Goal: Task Accomplishment & Management: Use online tool/utility

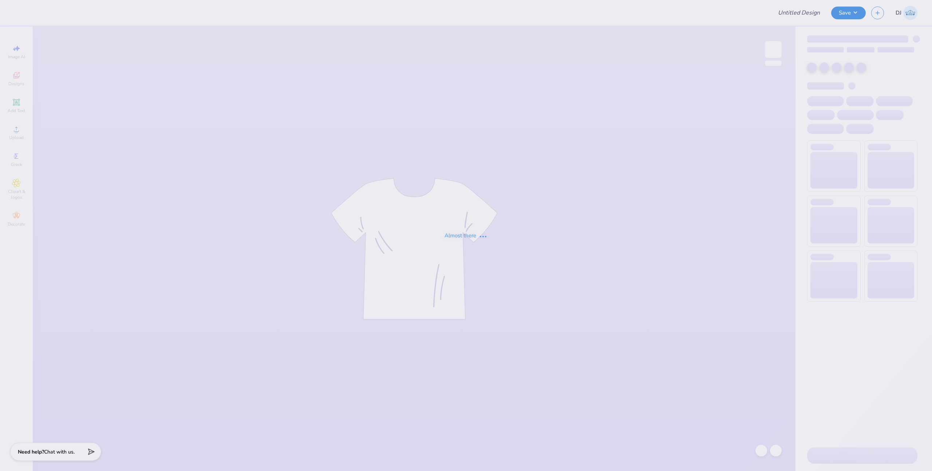
type input "Fall recruitment 2025 kappa"
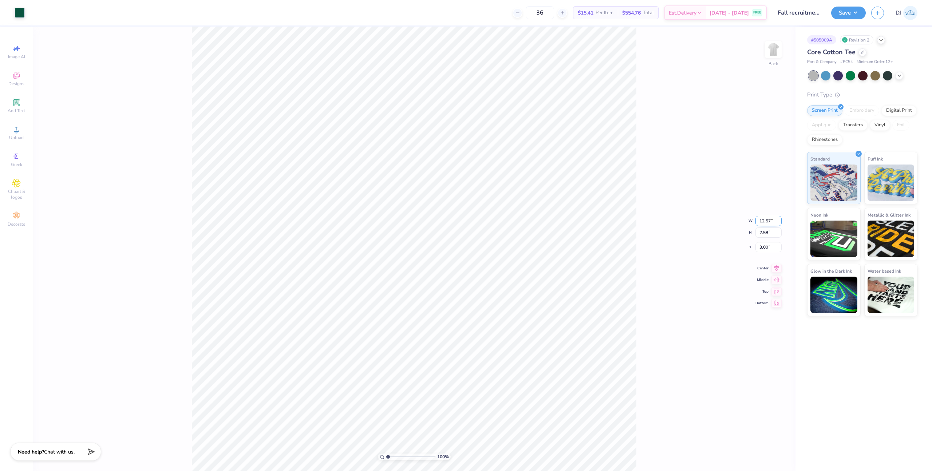
click at [760, 221] on input "12.57" at bounding box center [769, 221] width 26 height 10
type input "12.50"
type input "2.57"
click at [775, 260] on icon at bounding box center [777, 261] width 10 height 9
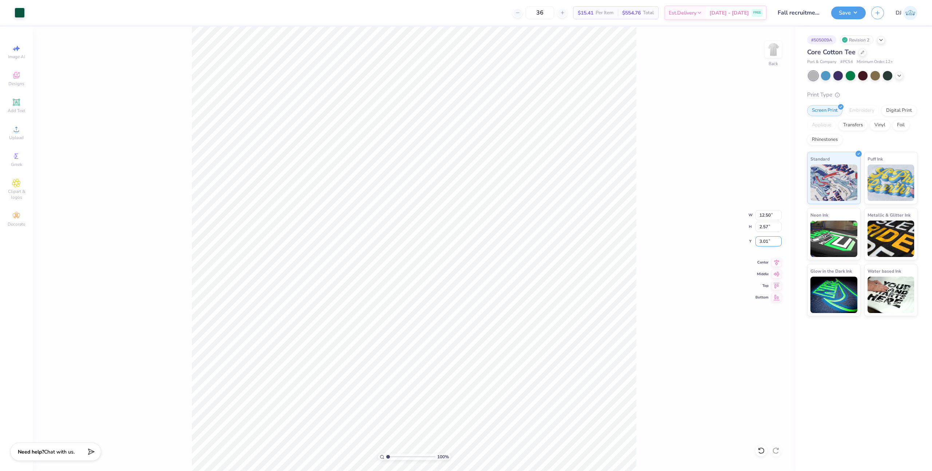
click at [765, 241] on input "3.01" at bounding box center [769, 241] width 26 height 10
type input "3.00"
click at [854, 11] on button "Save" at bounding box center [849, 11] width 35 height 13
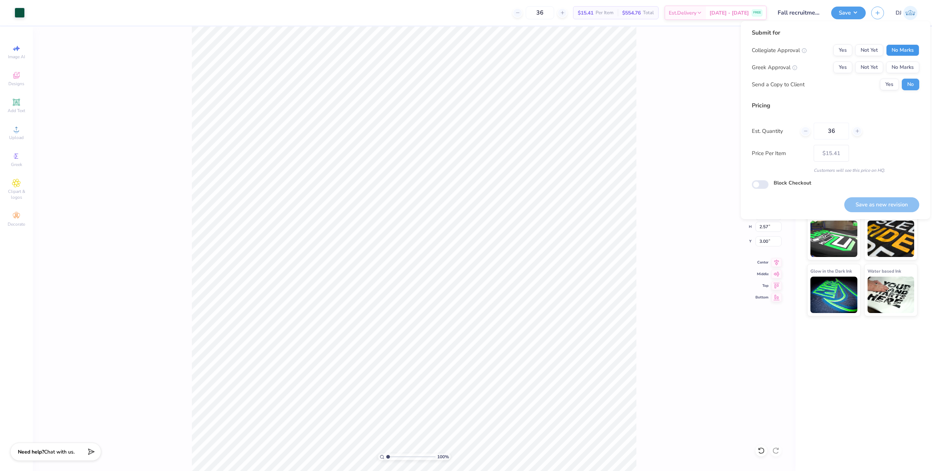
click at [900, 47] on button "No Marks" at bounding box center [903, 50] width 33 height 12
click at [901, 63] on button "No Marks" at bounding box center [903, 68] width 33 height 12
click at [888, 221] on img at bounding box center [891, 238] width 47 height 36
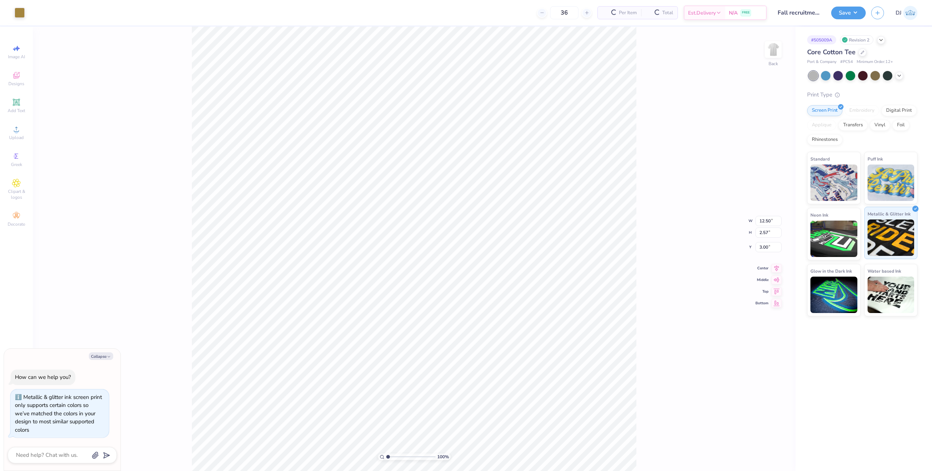
type input "– –"
click at [834, 182] on img at bounding box center [834, 182] width 47 height 36
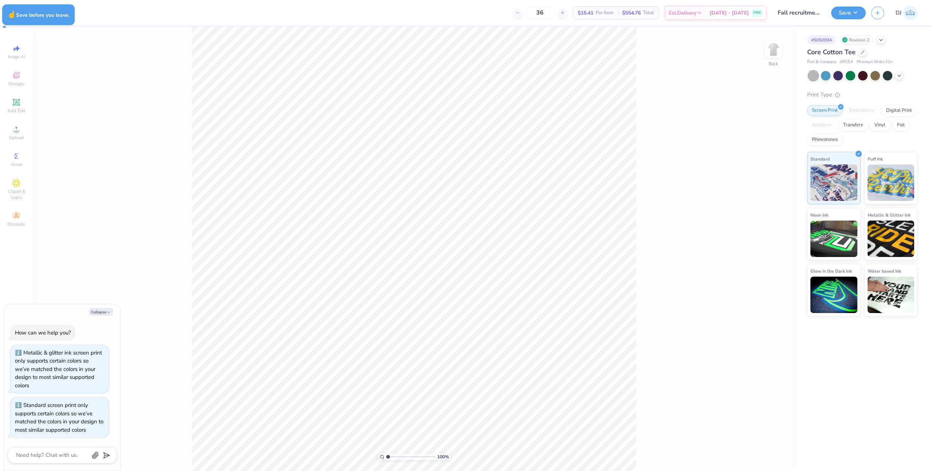
type textarea "x"
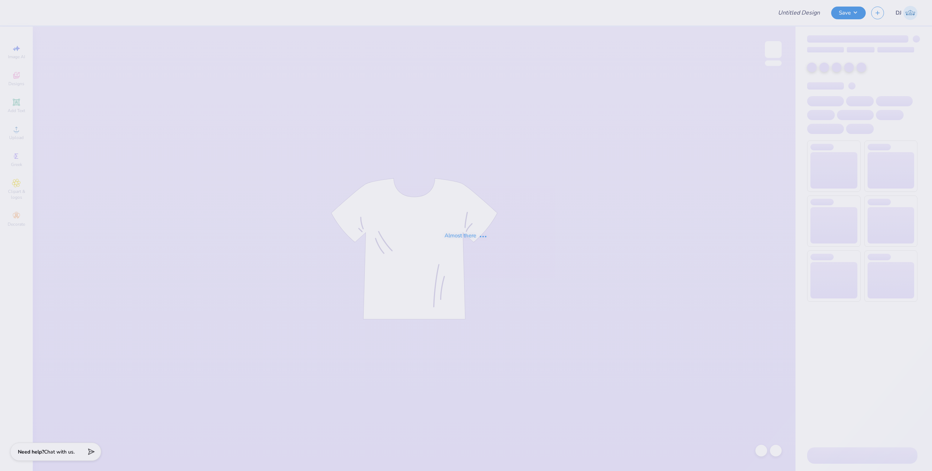
type input "Fall recruitment 2025 kappa"
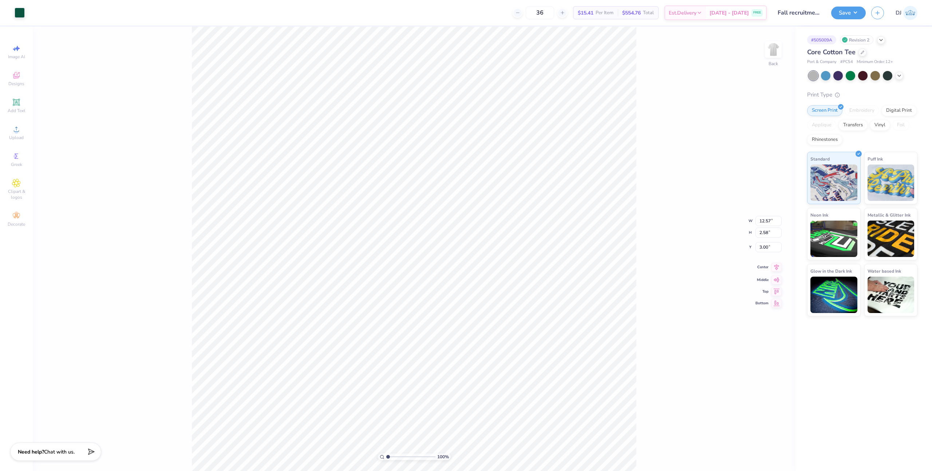
click at [775, 267] on icon at bounding box center [777, 267] width 5 height 6
click at [763, 222] on input "12.57" at bounding box center [769, 221] width 26 height 10
type input "12.50"
type input "2.57"
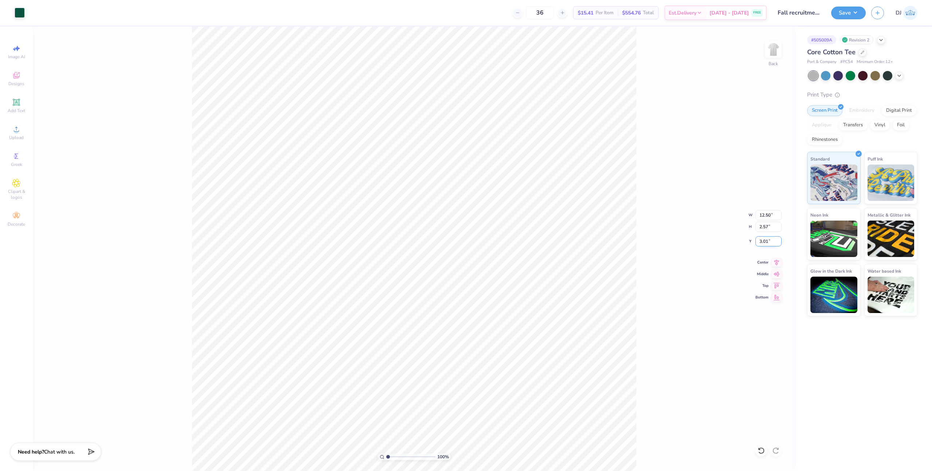
click at [762, 244] on input "3.01" at bounding box center [769, 241] width 26 height 10
type input "3.00"
click at [776, 264] on icon at bounding box center [777, 261] width 10 height 9
click at [849, 4] on div "Save DJ" at bounding box center [882, 12] width 101 height 25
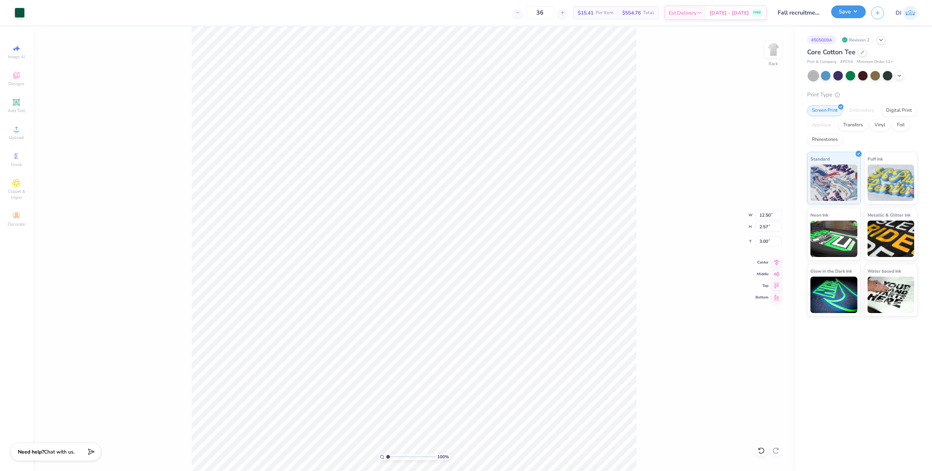
click at [850, 7] on button "Save" at bounding box center [849, 11] width 35 height 13
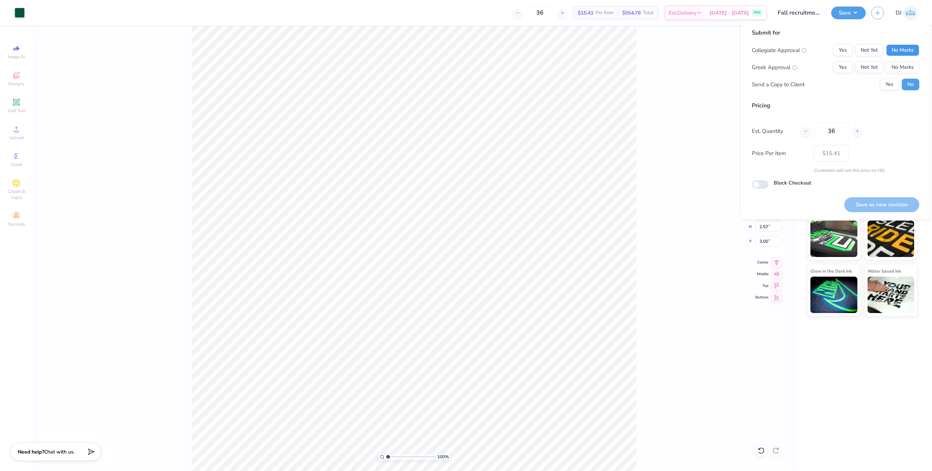
click at [909, 50] on button "No Marks" at bounding box center [903, 50] width 33 height 12
click at [909, 62] on button "No Marks" at bounding box center [903, 68] width 33 height 12
click at [880, 200] on button "Save as new revision" at bounding box center [882, 204] width 75 height 15
type input "$15.41"
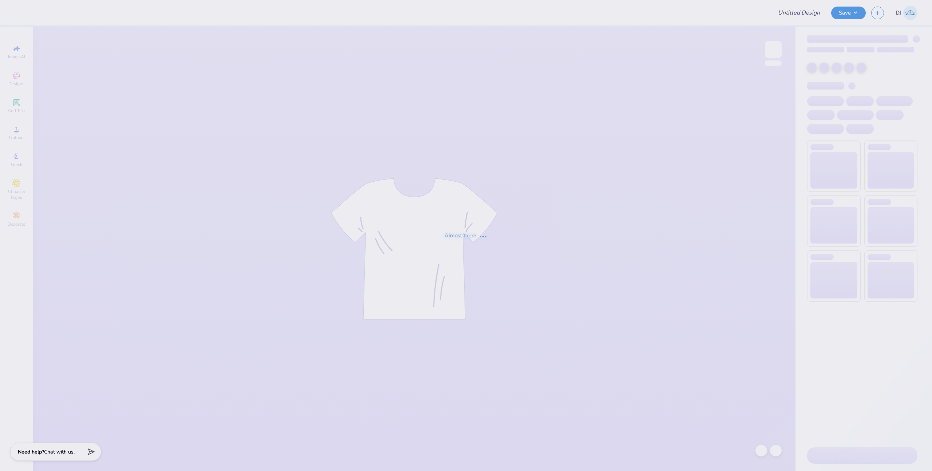
type input "Will Jarvis : University of North Carolina at Chapel Hill"
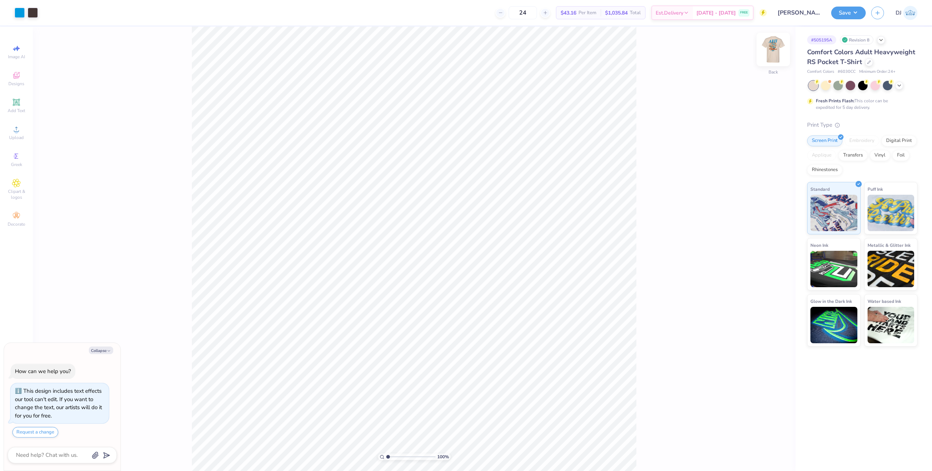
click at [777, 54] on img at bounding box center [773, 49] width 29 height 29
click at [71, 11] on div at bounding box center [72, 12] width 10 height 10
type textarea "x"
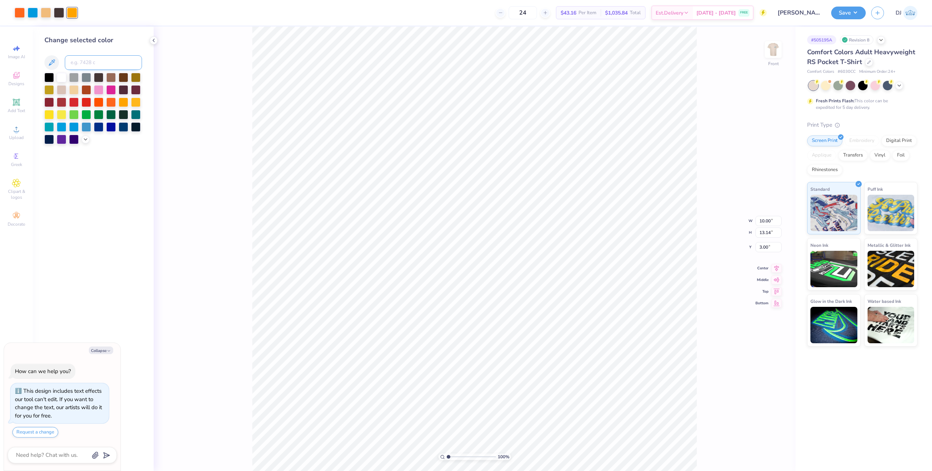
click at [86, 61] on input at bounding box center [103, 62] width 77 height 15
type input "439"
click at [211, 167] on div "100 % Front W 10.00 10.00 " H 13.14 13.14 " Y 3.00 3.00 " Center Middle Top Bot…" at bounding box center [475, 249] width 642 height 445
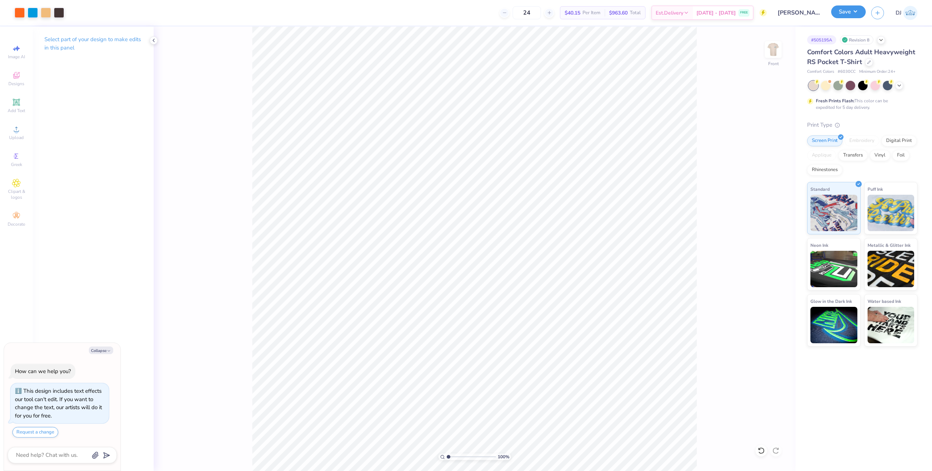
click at [860, 11] on button "Save" at bounding box center [849, 11] width 35 height 13
type textarea "x"
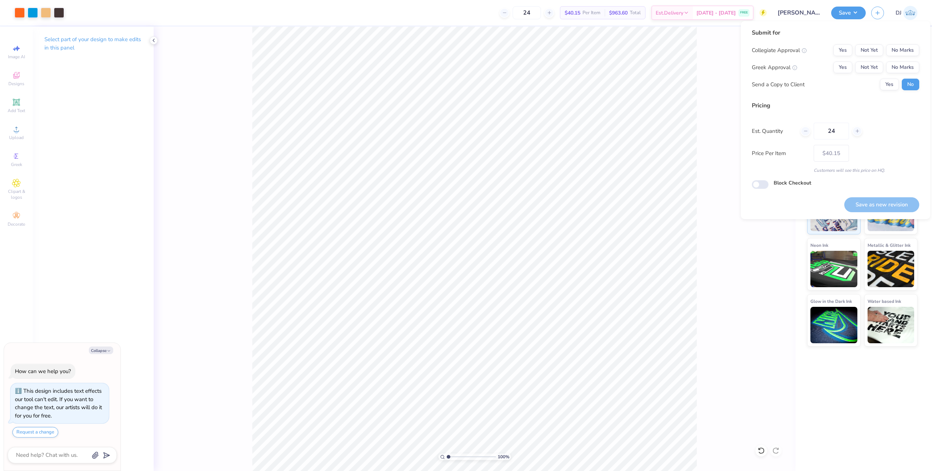
click at [842, 76] on div "Collegiate Approval Yes Not Yet No Marks Greek Approval Yes Not Yet No Marks Se…" at bounding box center [836, 67] width 168 height 46
click at [844, 71] on button "Yes" at bounding box center [843, 68] width 19 height 12
click at [914, 60] on div "Collegiate Approval Yes Not Yet No Marks Greek Approval Yes Not Yet No Marks Se…" at bounding box center [836, 67] width 168 height 46
click at [912, 54] on button "No Marks" at bounding box center [903, 50] width 33 height 12
click at [893, 204] on button "Save as new revision" at bounding box center [882, 204] width 75 height 15
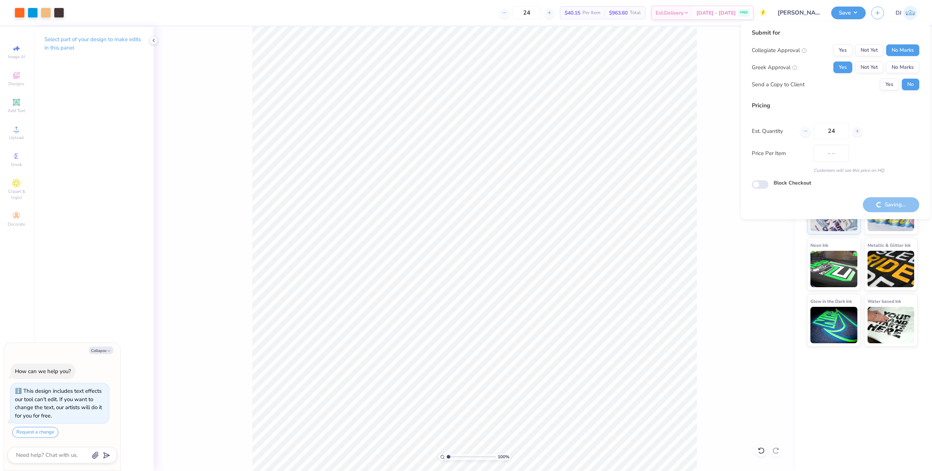
type input "$40.15"
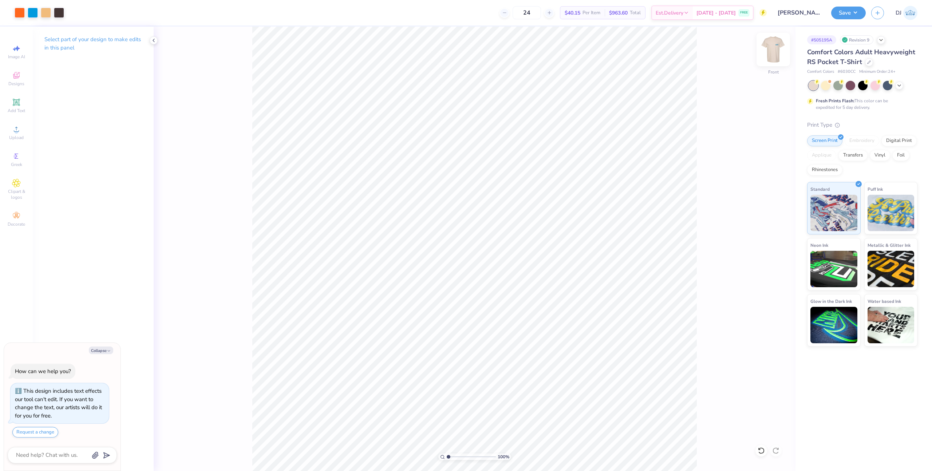
click at [776, 48] on img at bounding box center [773, 49] width 29 height 29
type textarea "x"
click at [521, 11] on input "24" at bounding box center [527, 12] width 28 height 13
type input "36"
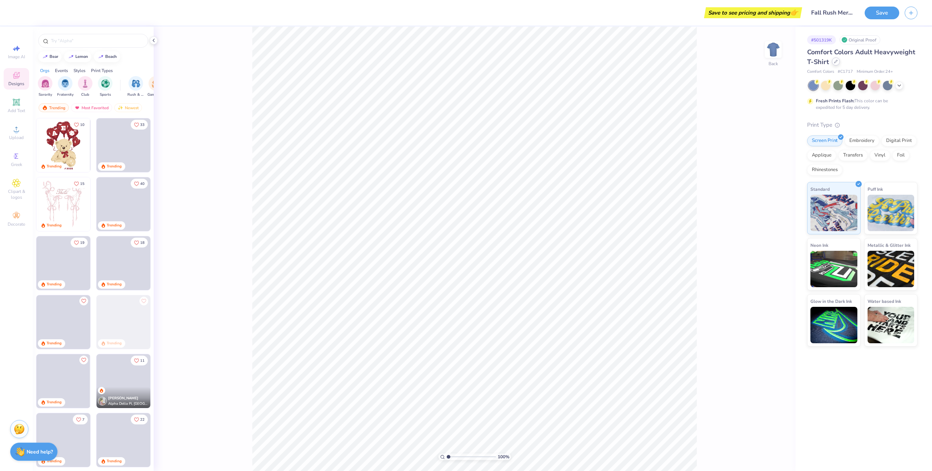
click at [832, 61] on div at bounding box center [836, 62] width 8 height 8
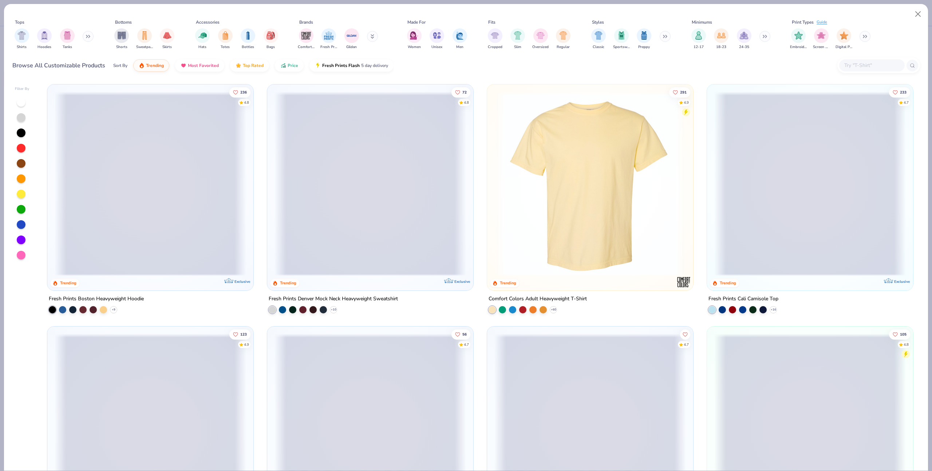
click at [852, 68] on input "text" at bounding box center [872, 65] width 56 height 8
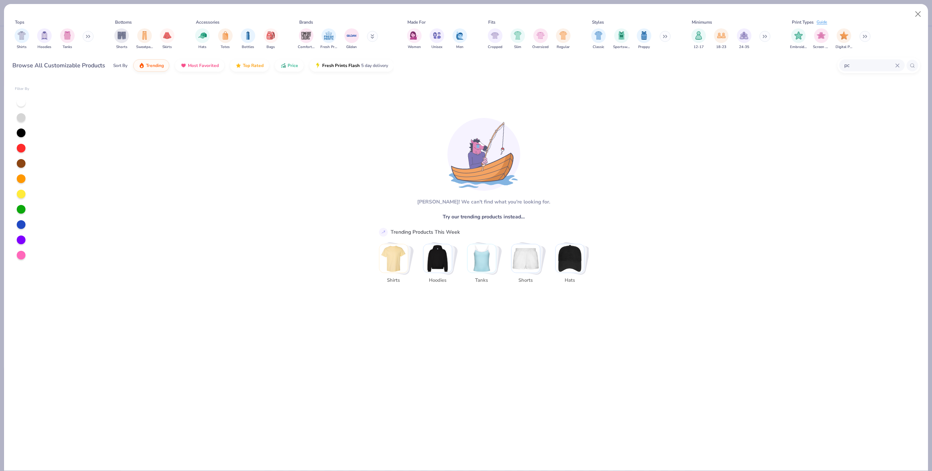
click at [864, 64] on input "pc" at bounding box center [870, 65] width 52 height 8
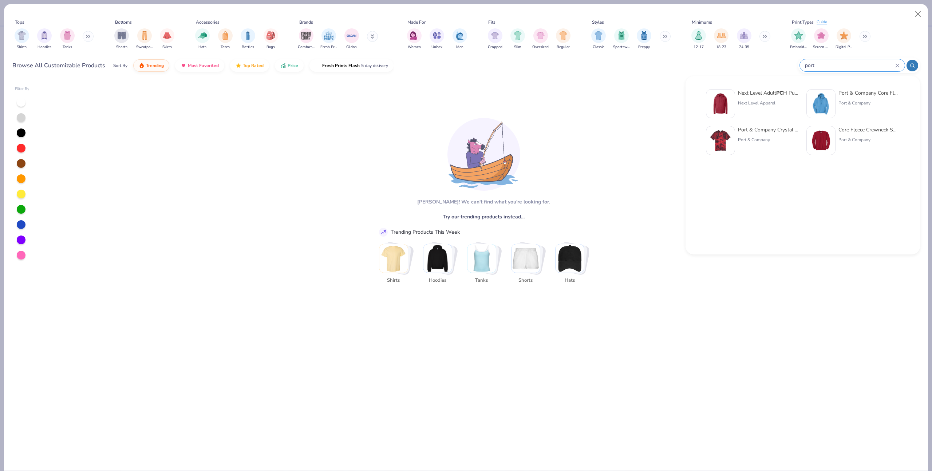
type input "port"
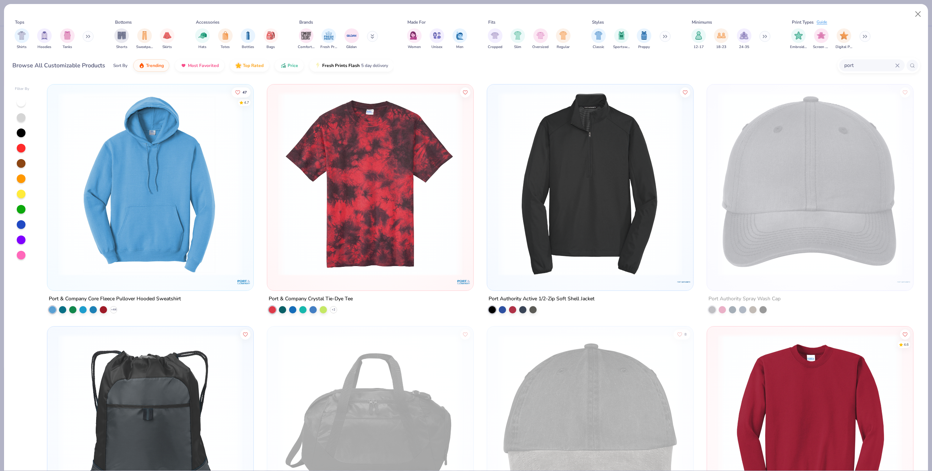
click at [339, 208] on img at bounding box center [371, 184] width 192 height 184
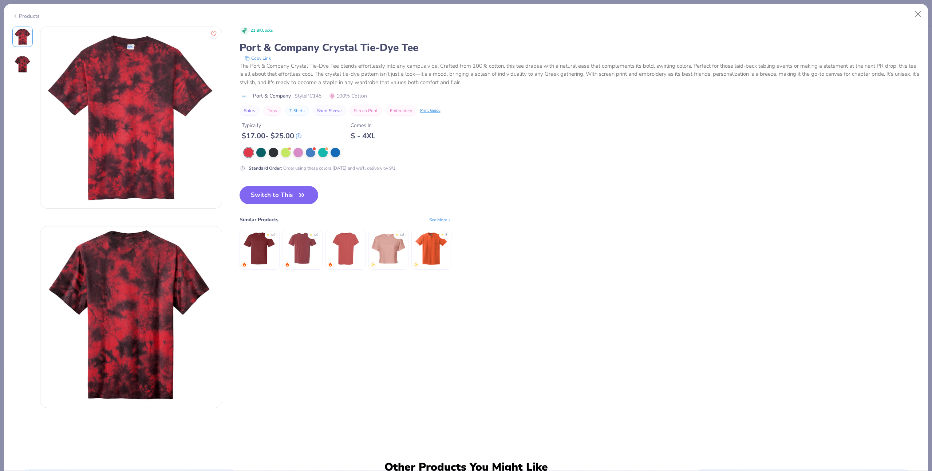
click at [31, 15] on div "Products" at bounding box center [25, 16] width 27 height 8
type textarea "x"
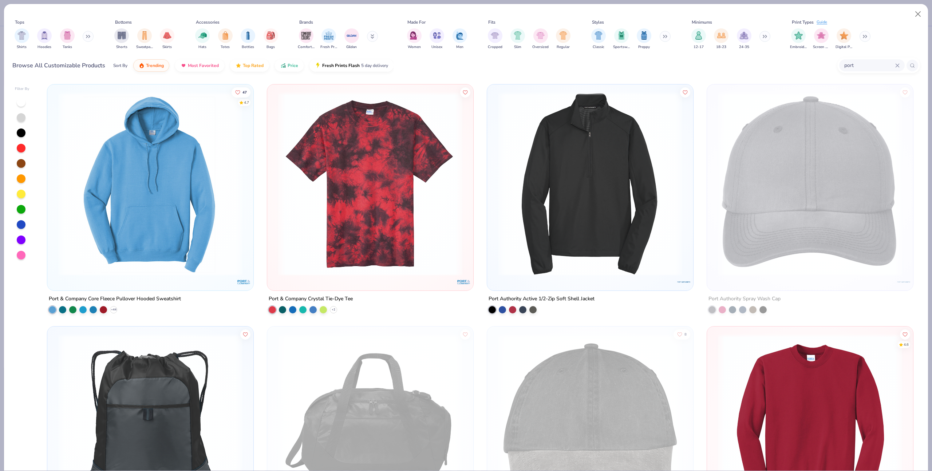
click at [893, 68] on input "port" at bounding box center [870, 65] width 52 height 8
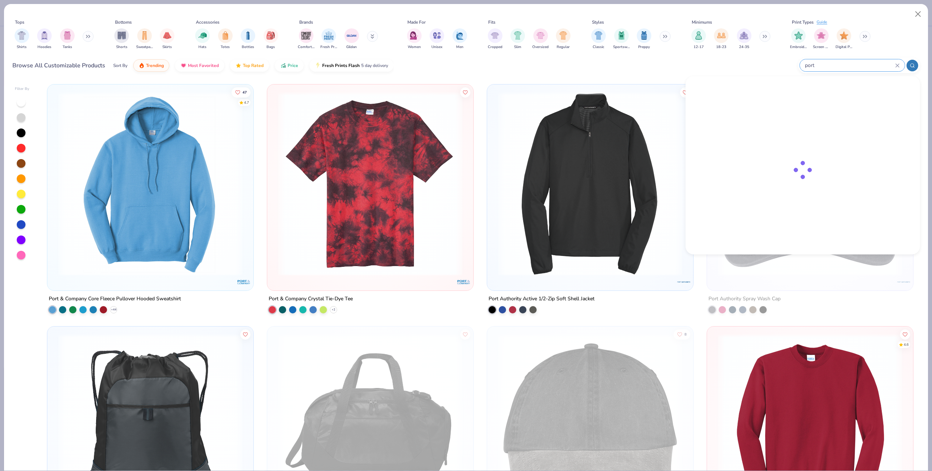
click at [871, 66] on input "port" at bounding box center [850, 65] width 91 height 8
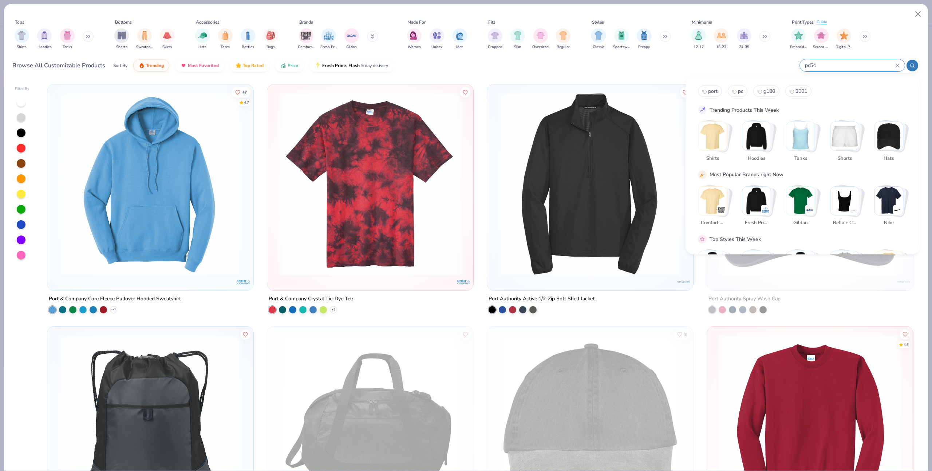
type input "pc54"
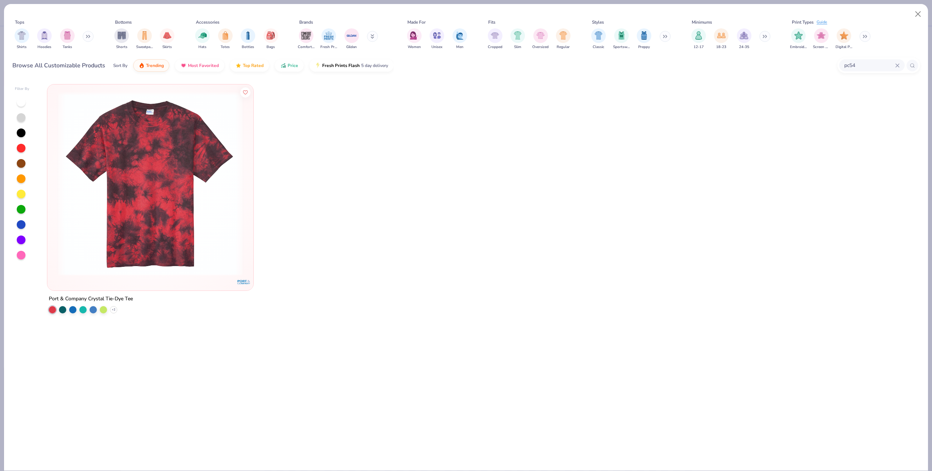
click at [899, 65] on icon at bounding box center [898, 65] width 4 height 4
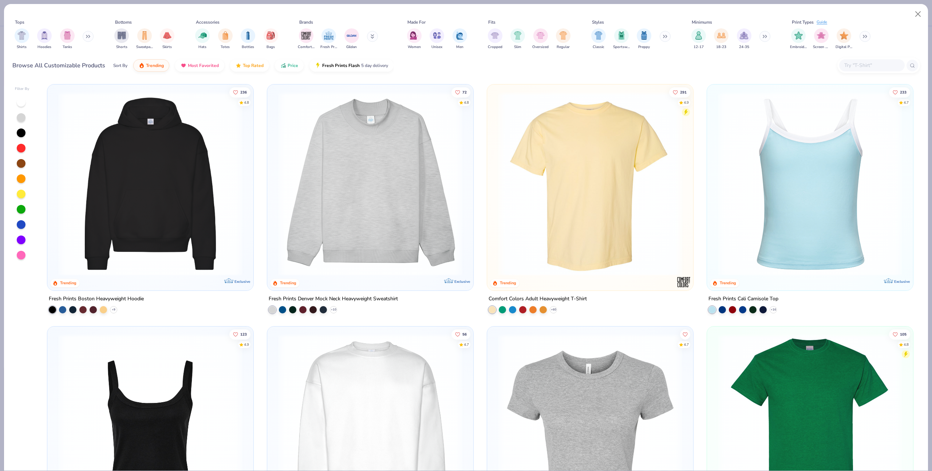
click at [368, 34] on button at bounding box center [372, 36] width 11 height 11
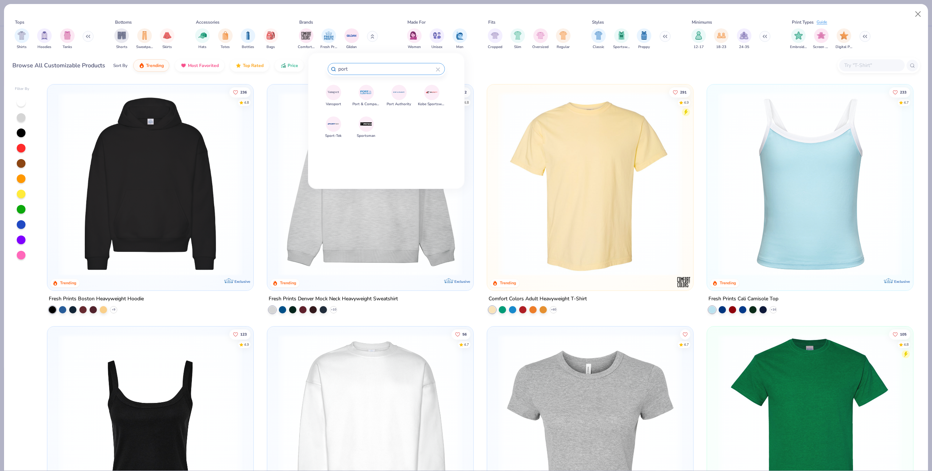
type input "port"
click at [372, 98] on button "Port & Company" at bounding box center [366, 96] width 27 height 22
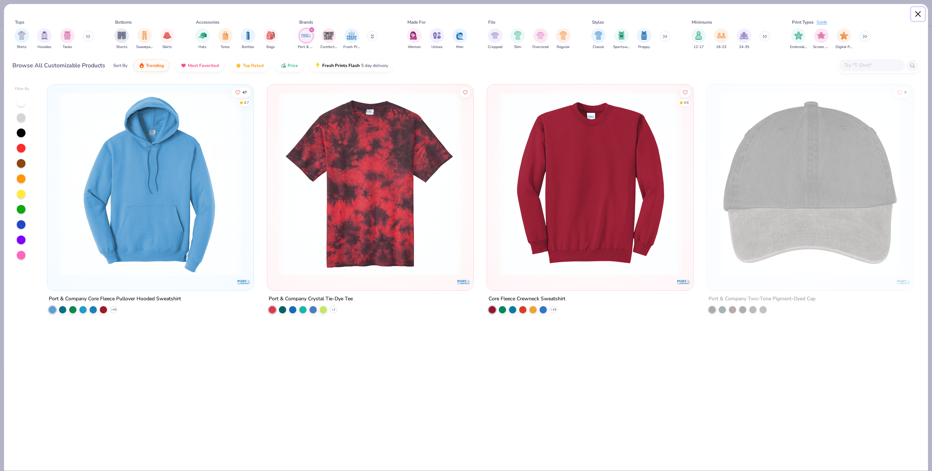
click at [919, 19] on button "Close" at bounding box center [919, 14] width 14 height 14
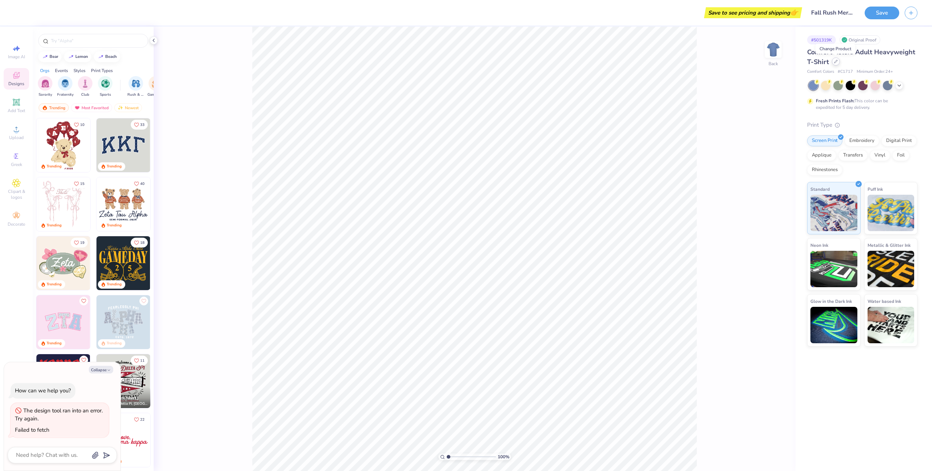
click at [832, 62] on div at bounding box center [836, 62] width 8 height 8
type textarea "x"
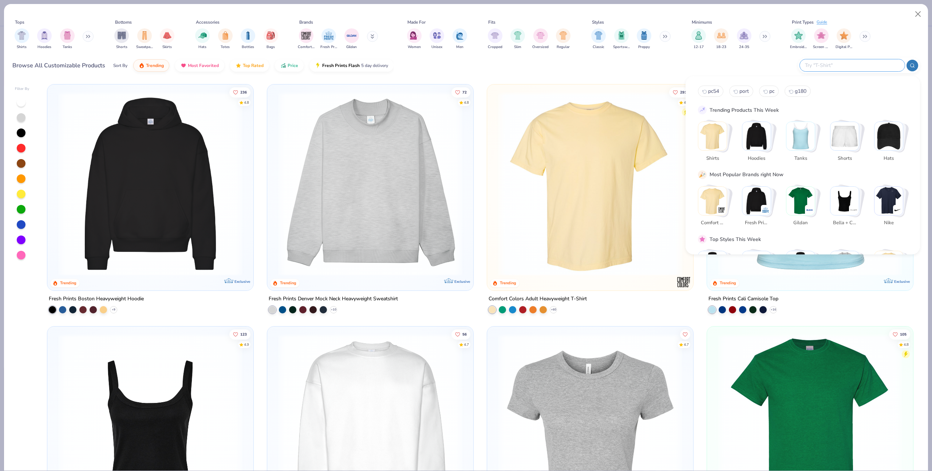
click at [868, 68] on input "text" at bounding box center [852, 65] width 95 height 8
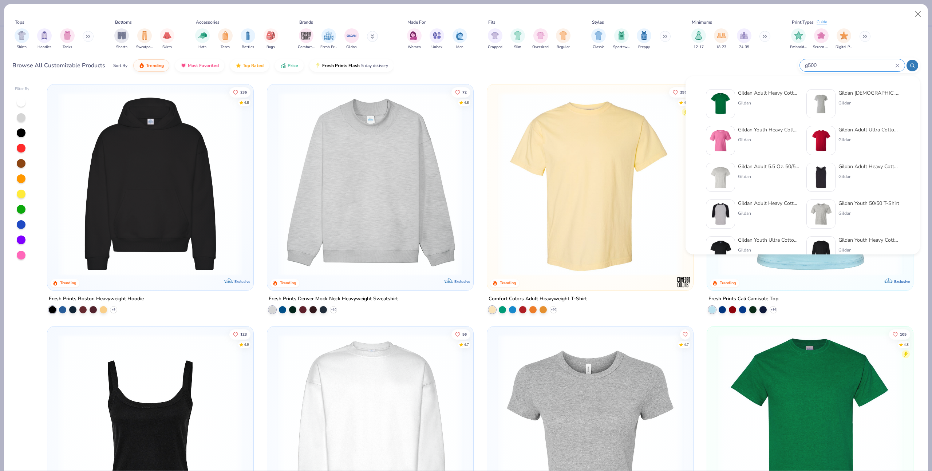
type input "g500"
click at [733, 113] on div at bounding box center [720, 103] width 29 height 29
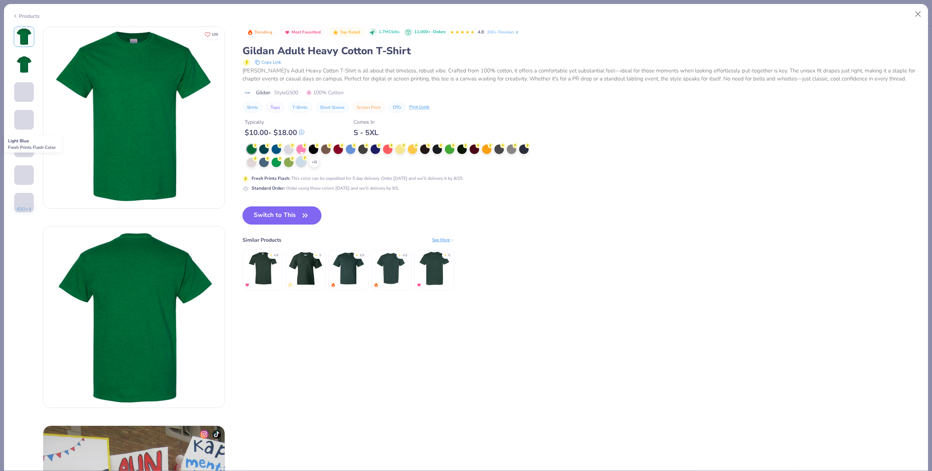
click at [304, 162] on div at bounding box center [300, 161] width 9 height 9
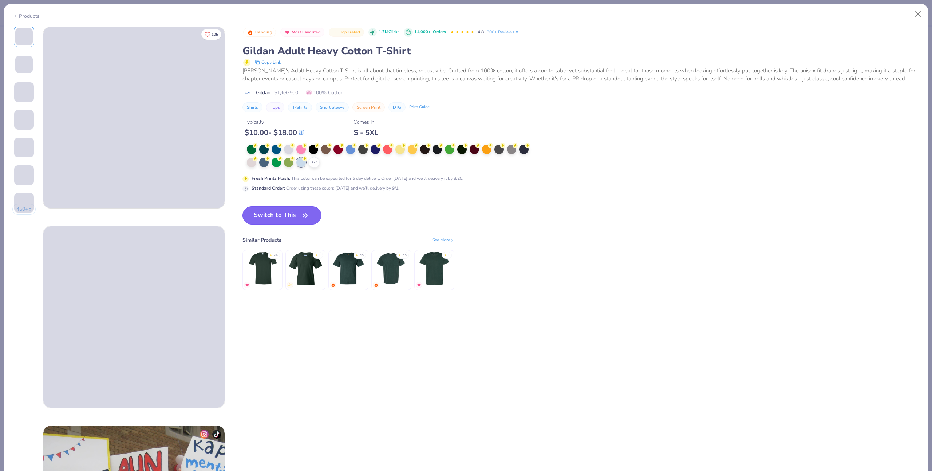
click at [301, 216] on icon "button" at bounding box center [305, 216] width 10 height 10
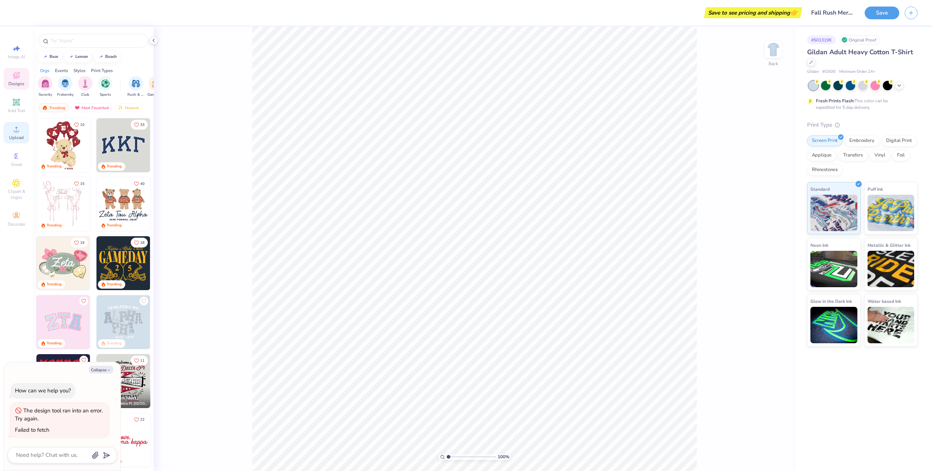
click at [17, 136] on span "Upload" at bounding box center [16, 138] width 15 height 6
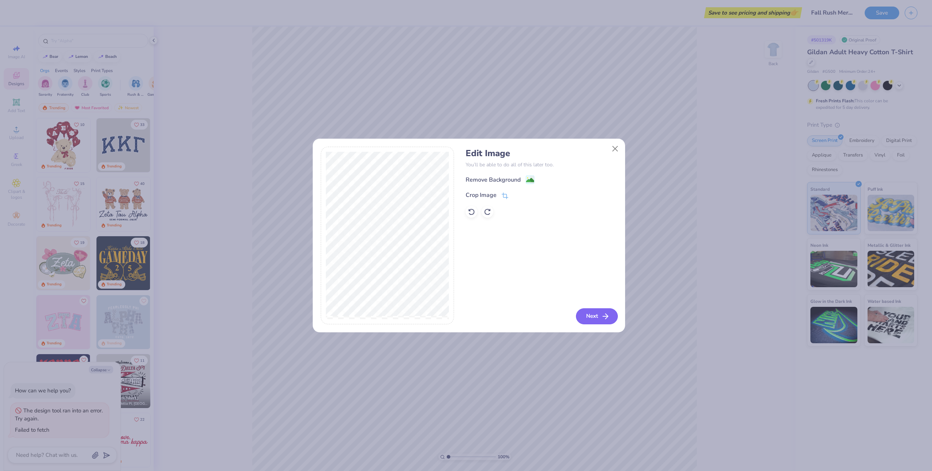
click at [604, 319] on icon "button" at bounding box center [605, 316] width 9 height 9
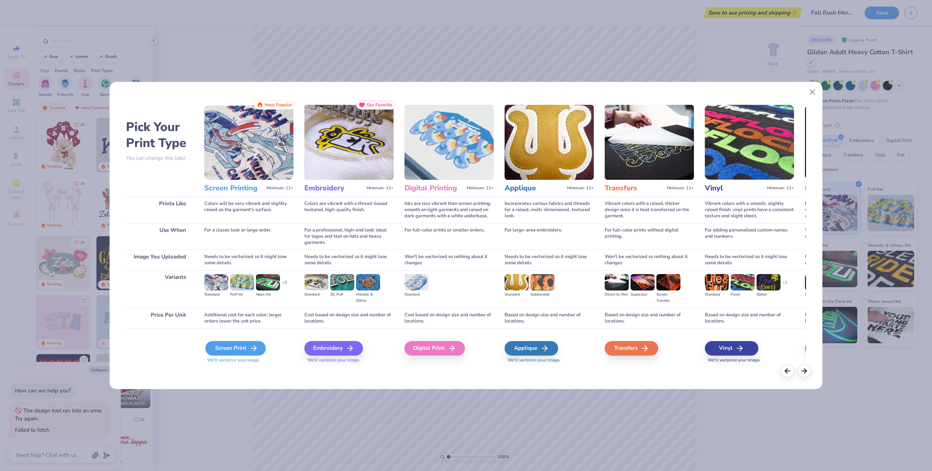
click at [240, 344] on div "Screen Print" at bounding box center [235, 348] width 60 height 15
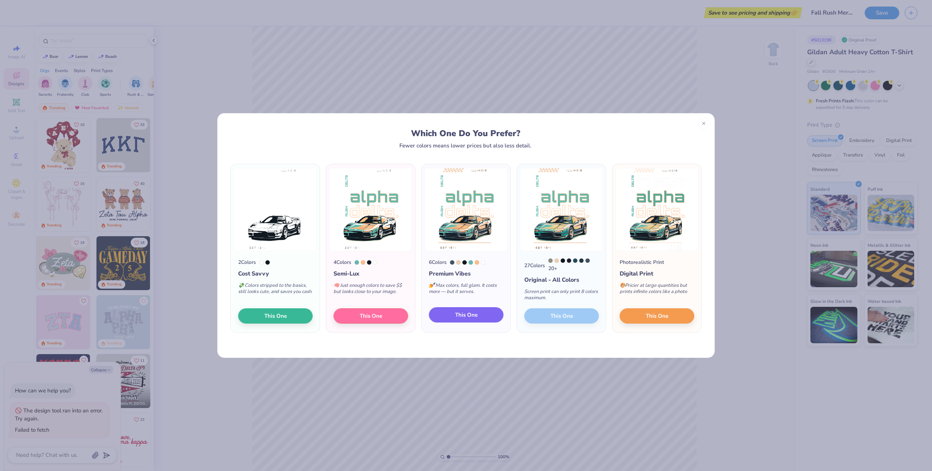
click at [475, 318] on span "This One" at bounding box center [466, 315] width 23 height 8
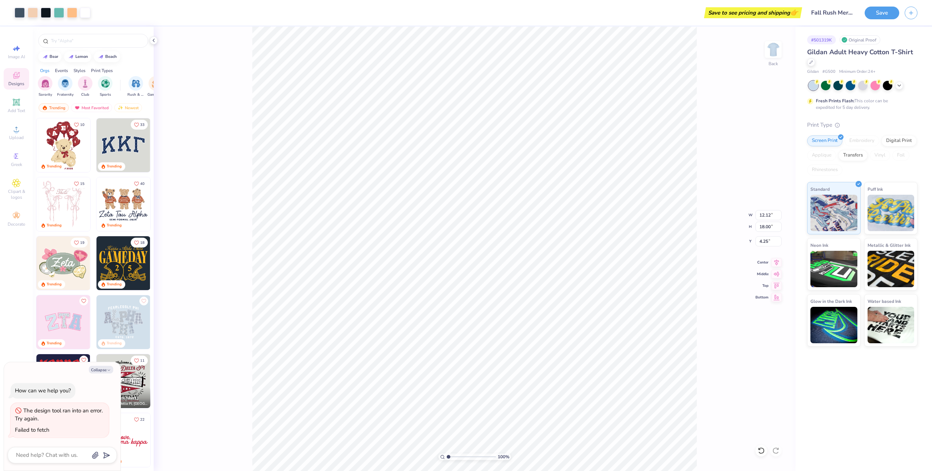
type textarea "x"
type input "8.04"
type input "11.94"
type textarea "x"
type input "4.92"
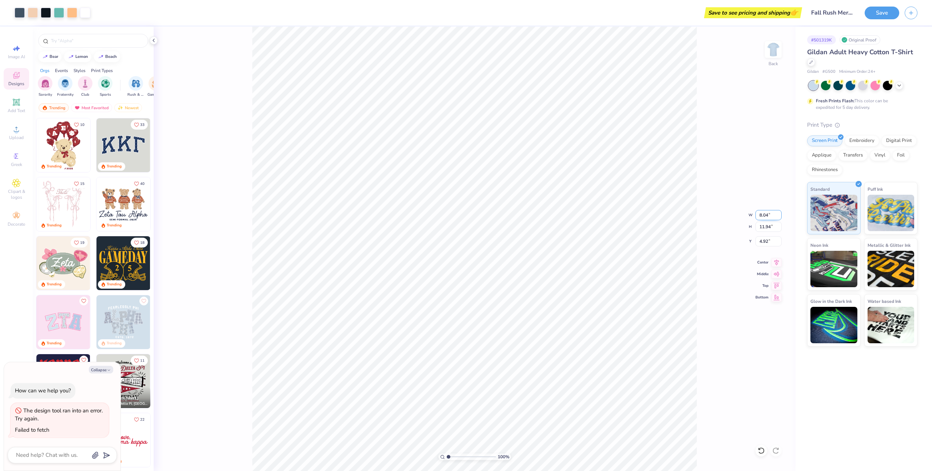
click at [762, 217] on input "8.04" at bounding box center [769, 215] width 26 height 10
type input "12.5"
type textarea "x"
type input "12.12"
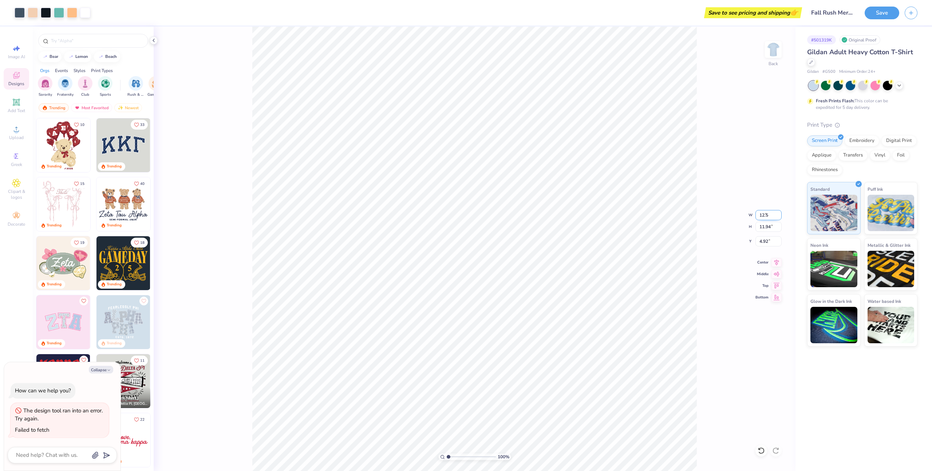
type input "18.00"
type input "1.89"
click at [764, 228] on input "18.00" at bounding box center [769, 227] width 26 height 10
type input "15"
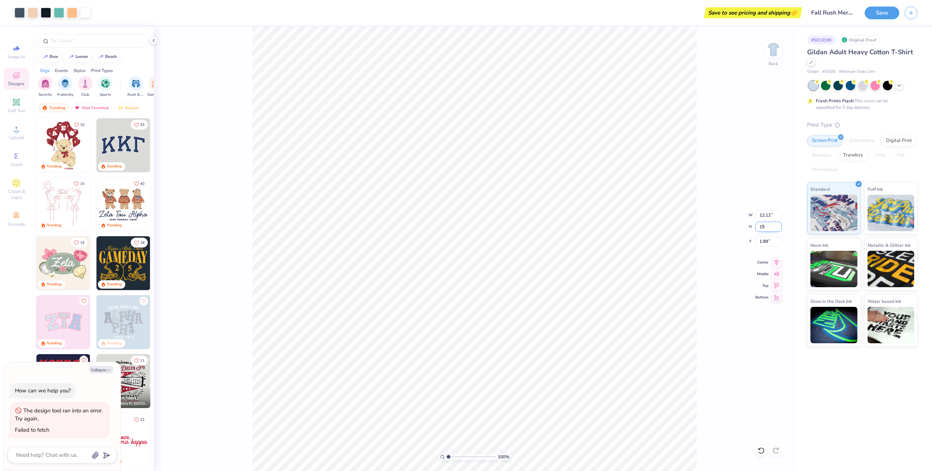
type textarea "x"
type input "10.10"
type input "15.00"
type input "3.39"
click at [776, 261] on icon at bounding box center [777, 262] width 5 height 6
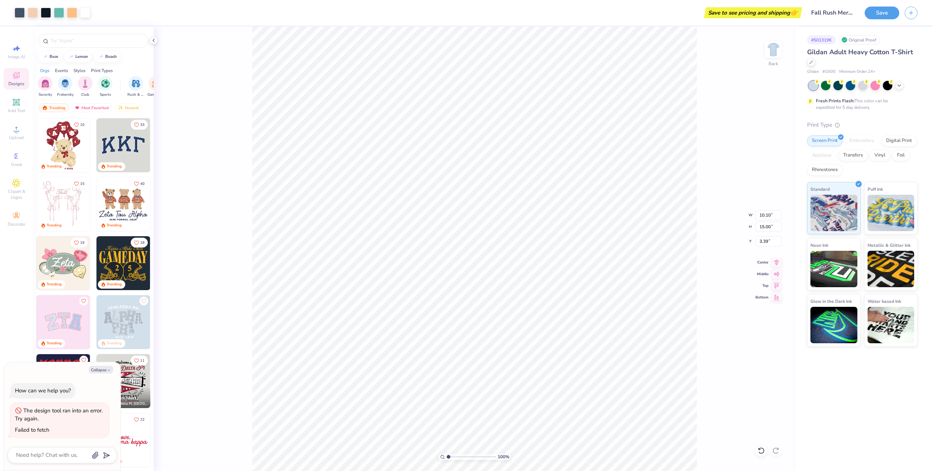
type textarea "x"
click at [765, 244] on input "3.39" at bounding box center [769, 241] width 26 height 10
type input "3"
type textarea "x"
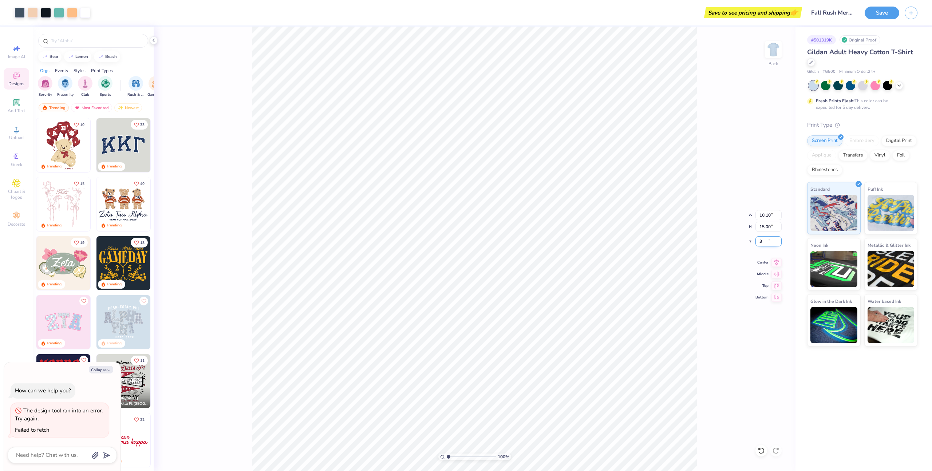
type input "3.00"
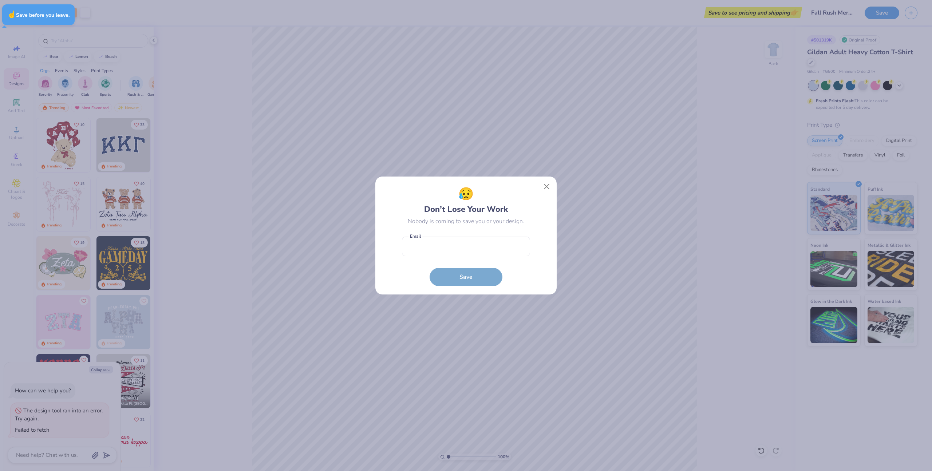
type textarea "x"
